Goal: Communication & Community: Answer question/provide support

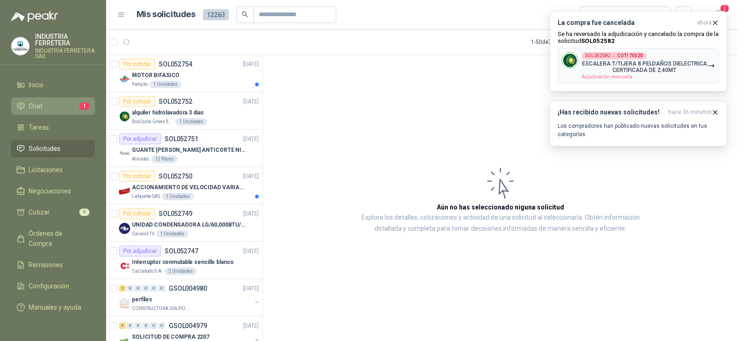
click at [51, 100] on link "Chat 1" at bounding box center [53, 106] width 84 height 18
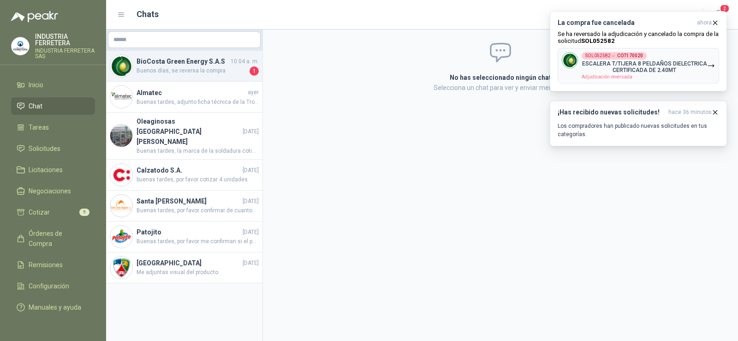
click at [189, 66] on h4 "BioCosta Green Energy S.A.S" at bounding box center [182, 61] width 92 height 10
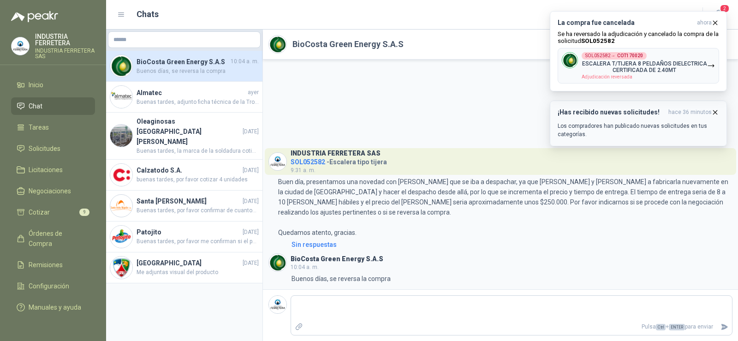
click at [618, 122] on p "Los compradores han publicado nuevas solicitudes en tus categorías." at bounding box center [637, 130] width 161 height 17
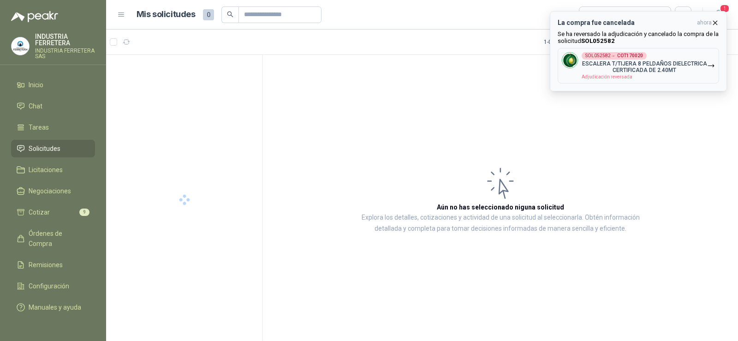
click at [648, 64] on p "ESCALERA T/TIJERA 8 PELDAÑOS DIELECTRICA CERTIFICADA DE 2.40MT" at bounding box center [643, 66] width 125 height 13
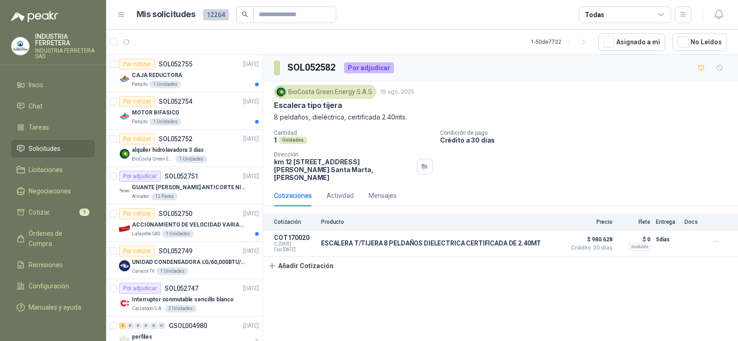
click at [537, 289] on div "SOL052582 Por adjudicar BioCosta Green Energy S.A.S 19 ago, 2025 [PERSON_NAME] …" at bounding box center [500, 199] width 475 height 289
click at [532, 237] on button "Detalles" at bounding box center [538, 243] width 43 height 12
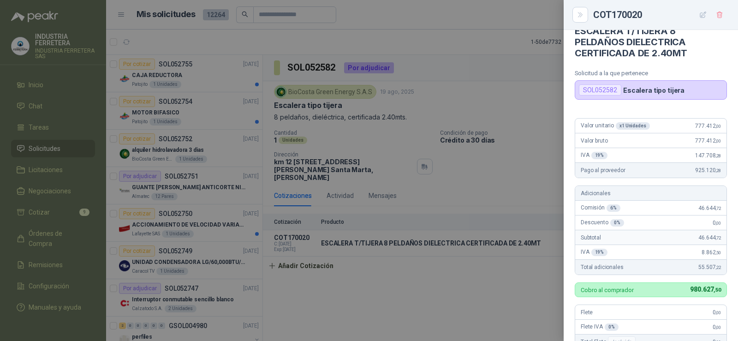
scroll to position [62, 0]
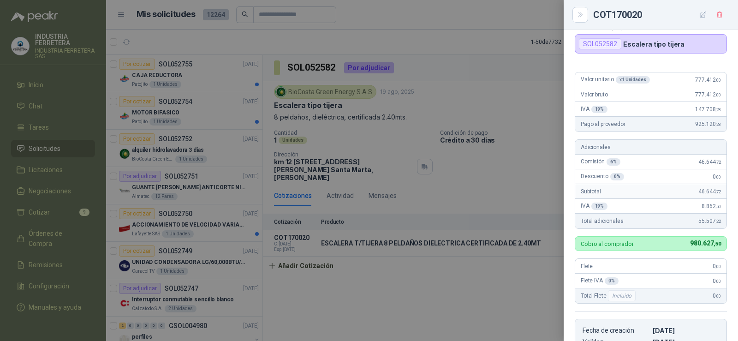
click at [480, 183] on div at bounding box center [369, 170] width 738 height 341
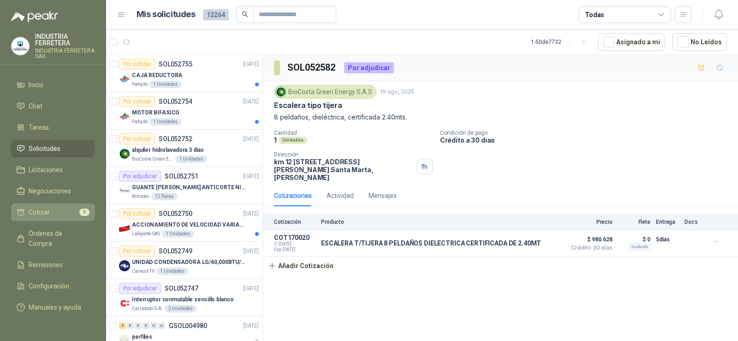
click at [66, 212] on li "Cotizar 9" at bounding box center [53, 212] width 73 height 10
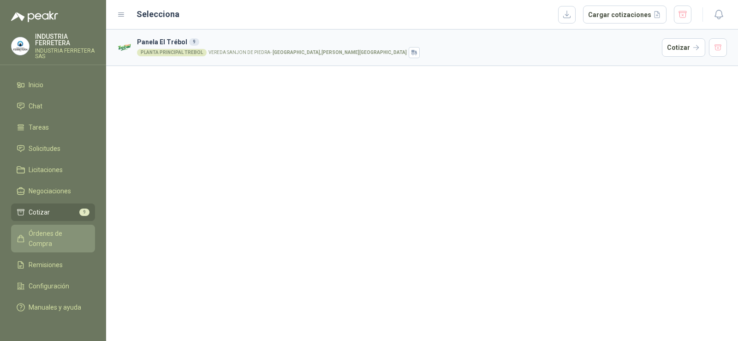
click at [50, 229] on span "Órdenes de Compra" at bounding box center [58, 238] width 58 height 20
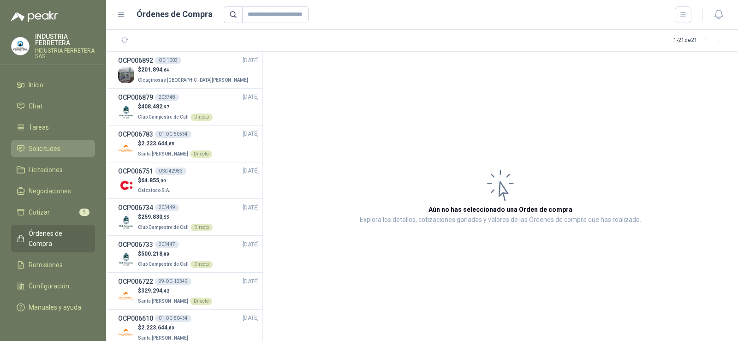
click at [50, 149] on span "Solicitudes" at bounding box center [45, 148] width 32 height 10
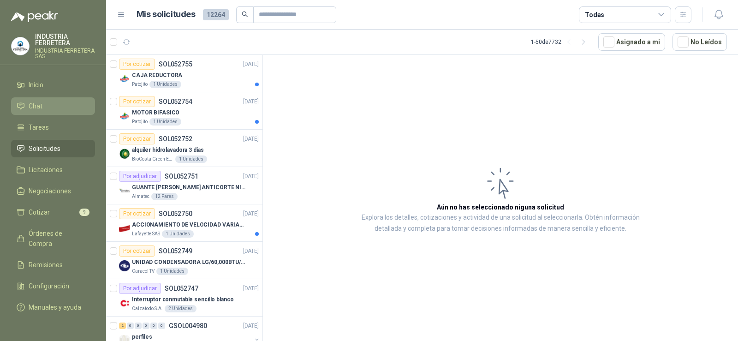
click at [53, 105] on li "Chat" at bounding box center [53, 106] width 73 height 10
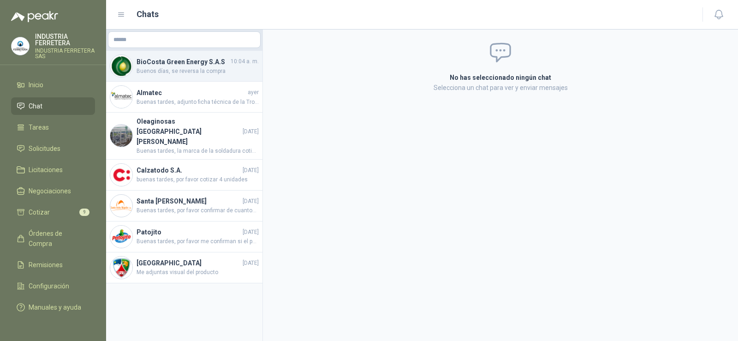
click at [192, 67] on span "Buenos días, se reversa la compra" at bounding box center [197, 71] width 122 height 9
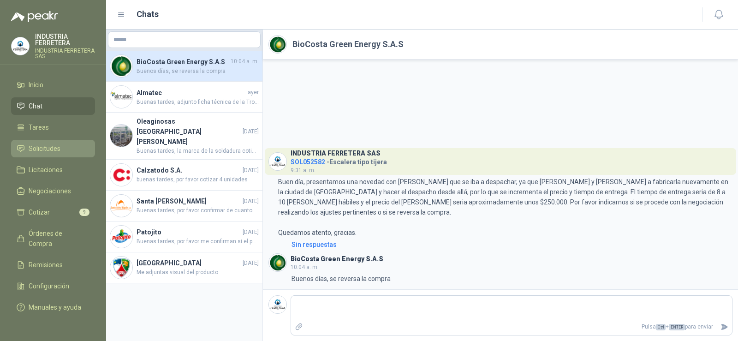
click at [48, 144] on span "Solicitudes" at bounding box center [45, 148] width 32 height 10
